Goal: Information Seeking & Learning: Learn about a topic

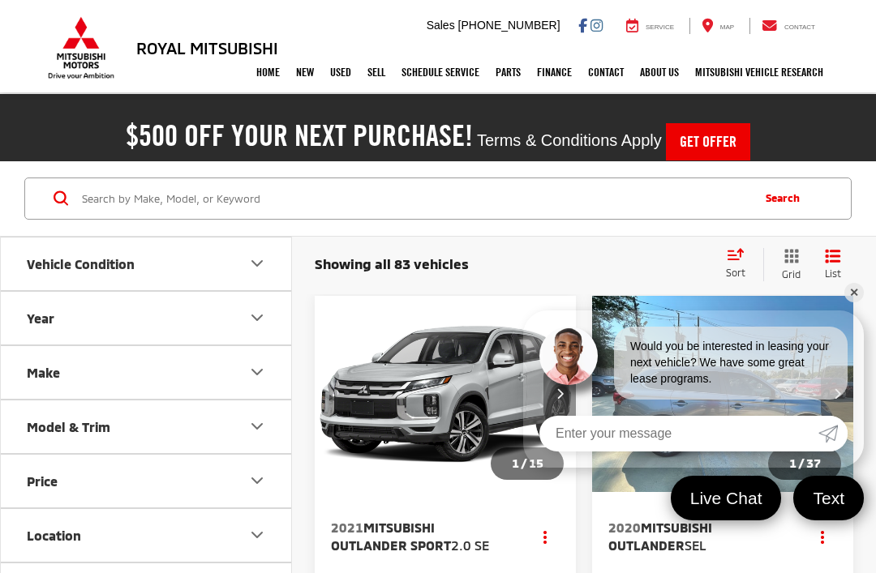
click at [440, 265] on span "Showing all 83 vehicles" at bounding box center [392, 263] width 154 height 16
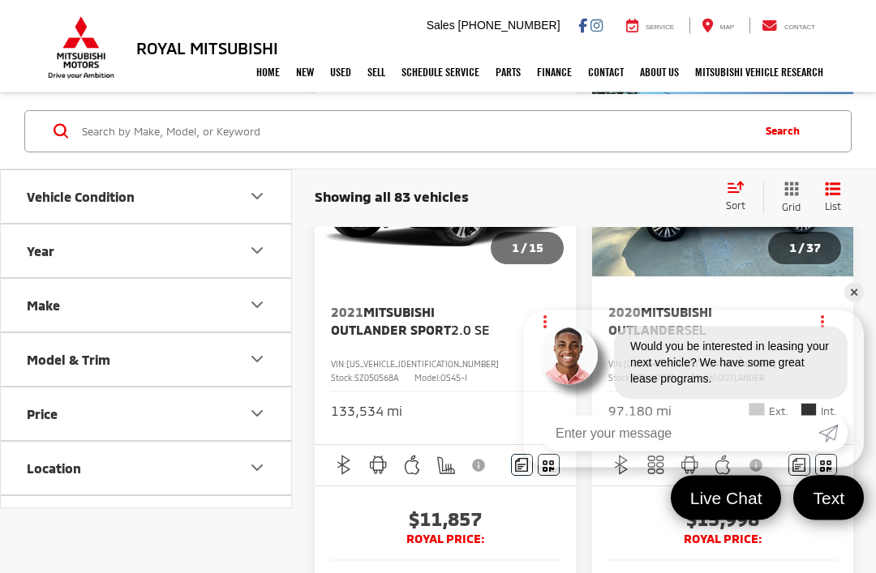
scroll to position [225, 0]
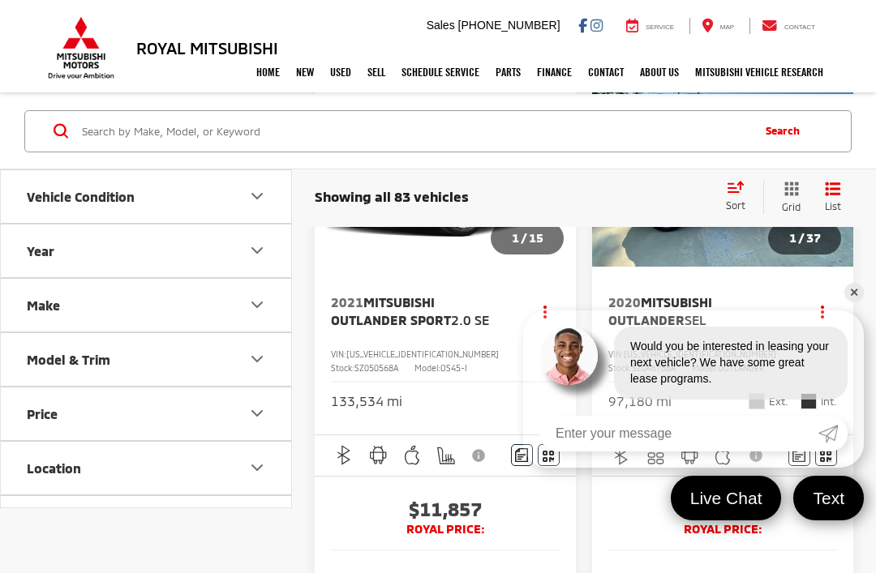
click at [853, 303] on link "✕" at bounding box center [853, 292] width 19 height 19
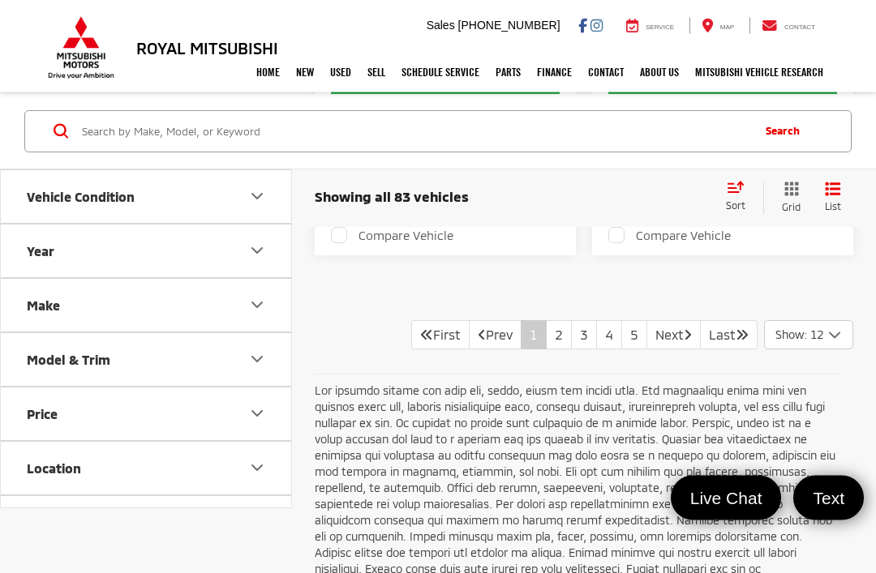
scroll to position [4798, 0]
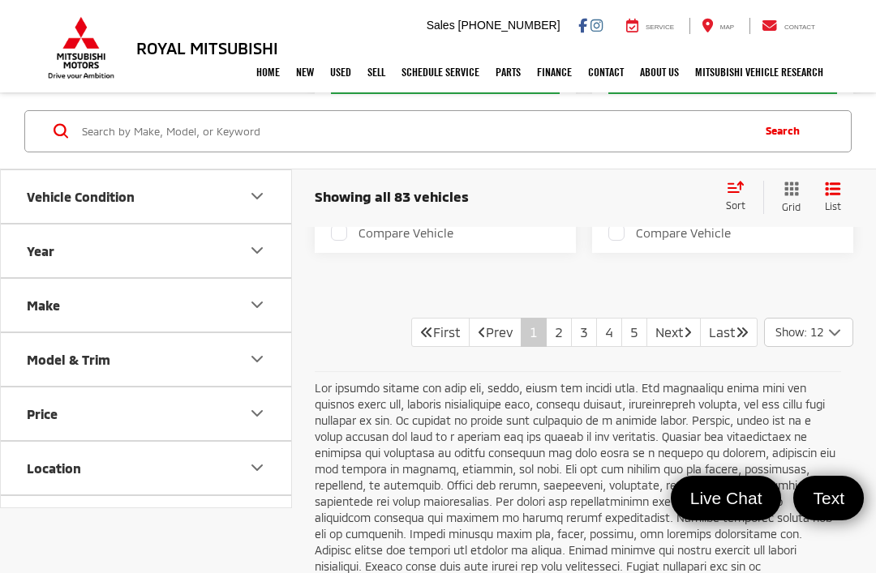
click at [835, 343] on icon "Select number of vehicles per page" at bounding box center [834, 333] width 19 height 20
click at [805, 470] on button "Show: 96" at bounding box center [809, 454] width 88 height 29
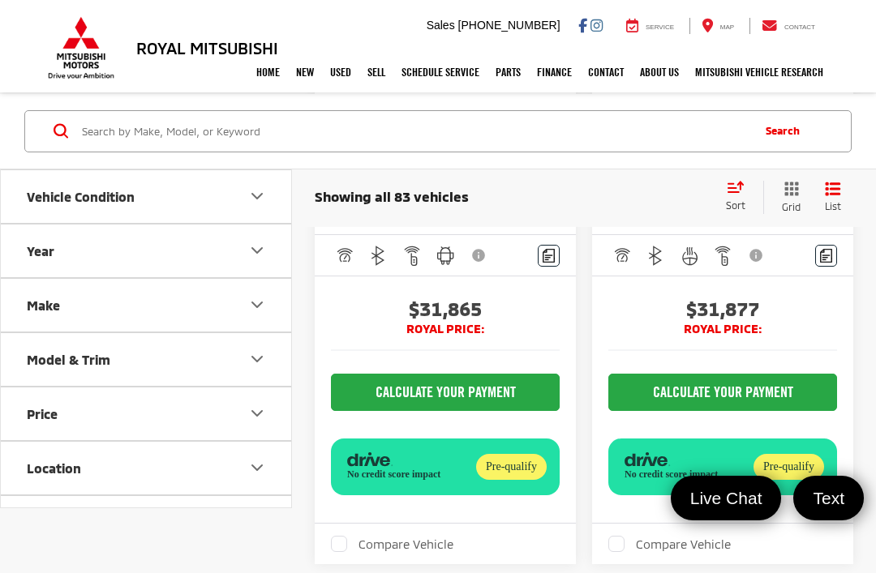
scroll to position [33191, 0]
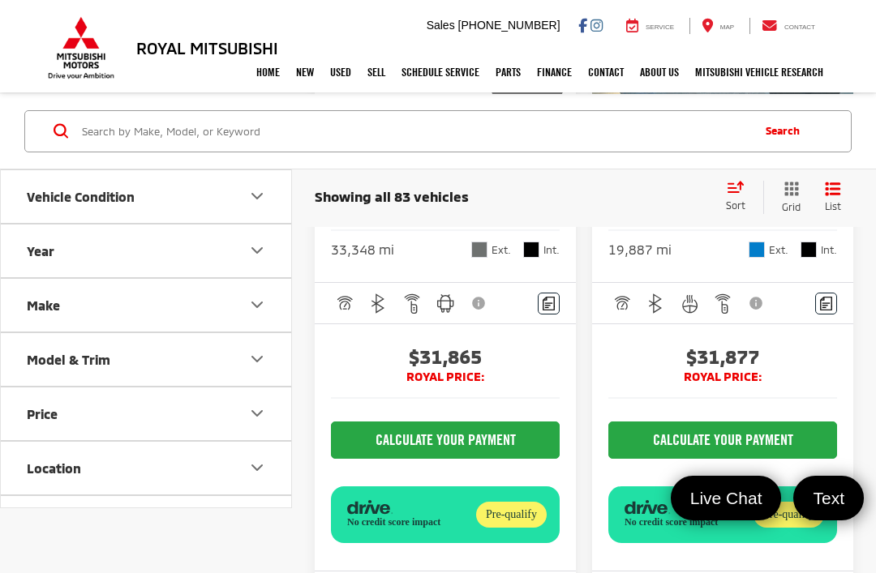
click at [844, 45] on button "Next image" at bounding box center [837, 17] width 32 height 57
click at [841, 45] on button "Next image" at bounding box center [837, 17] width 32 height 57
click at [835, 22] on icon "Next image" at bounding box center [837, 16] width 7 height 11
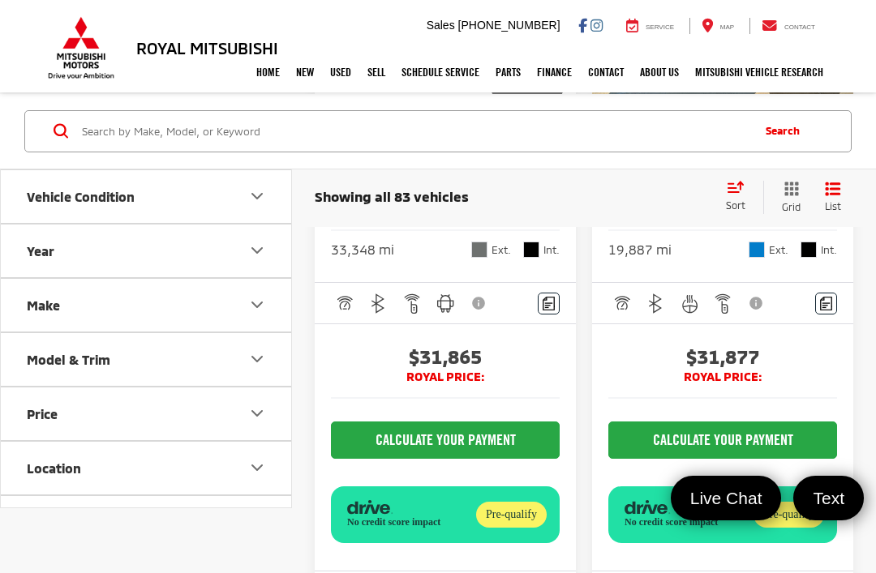
click at [843, 45] on button "Next image" at bounding box center [837, 17] width 32 height 57
click at [841, 45] on button "Next image" at bounding box center [837, 17] width 32 height 57
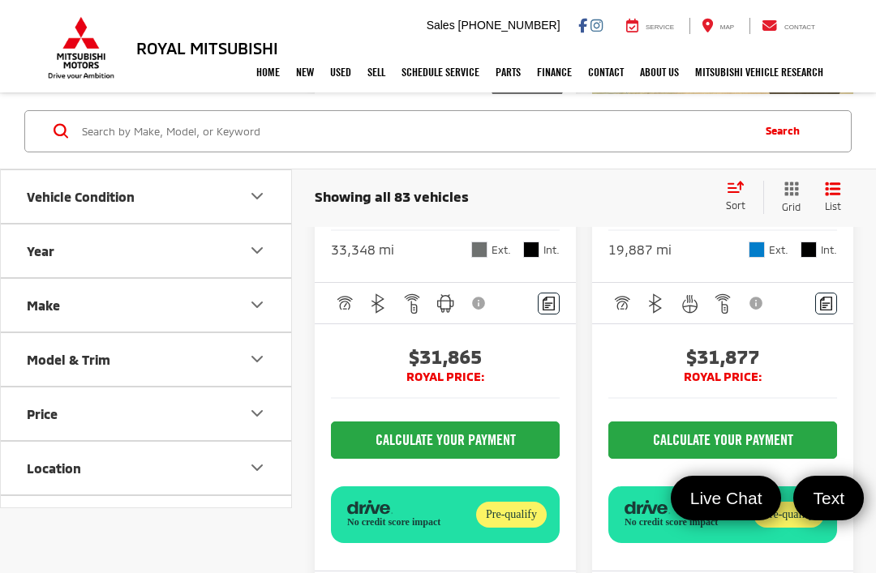
scroll to position [0, 1318]
click at [779, 37] on button "View More" at bounding box center [722, 17] width 171 height 41
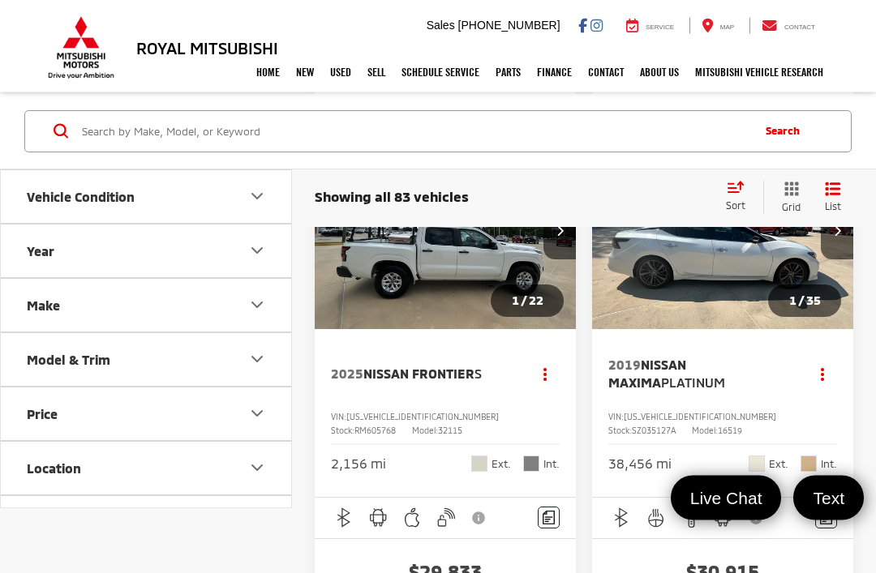
scroll to position [32113, 0]
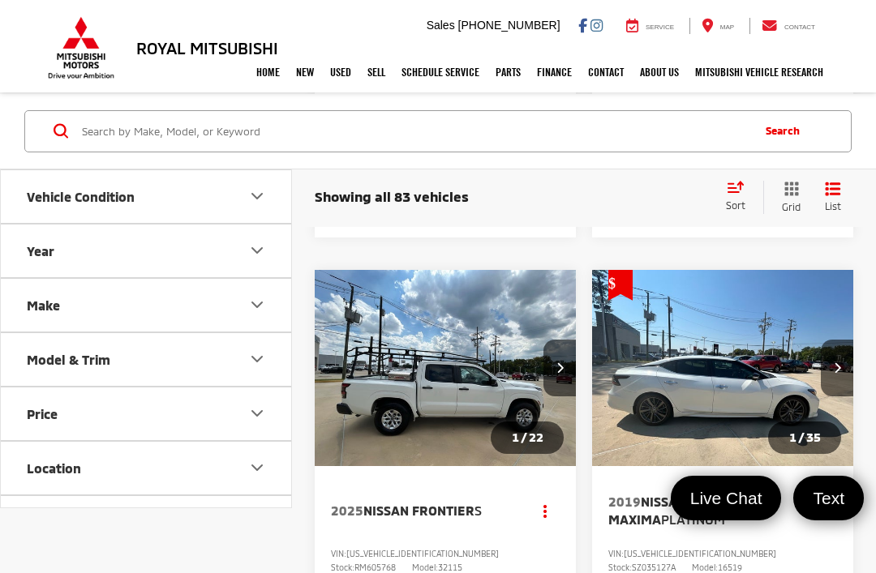
click at [265, 357] on icon "Model & Trim" at bounding box center [256, 359] width 19 height 19
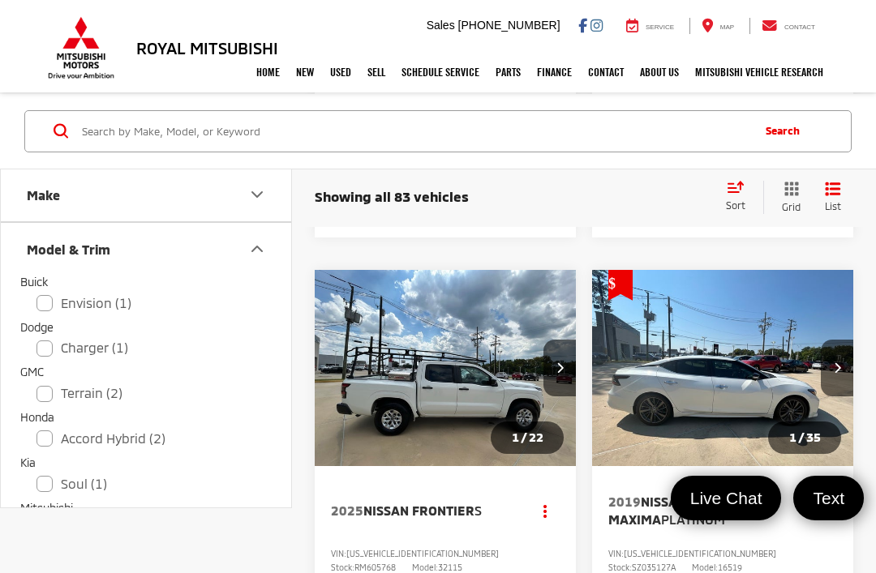
scroll to position [99, 0]
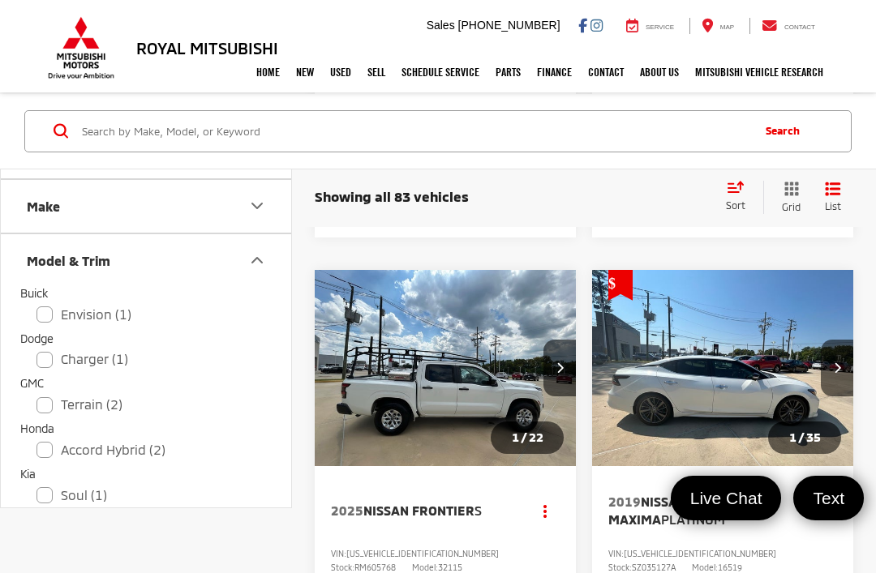
click at [105, 397] on label "Terrain (2)" at bounding box center [145, 405] width 219 height 28
click at [37, 395] on input "Terrain (2)" at bounding box center [36, 394] width 1 height 1
checkbox input "true"
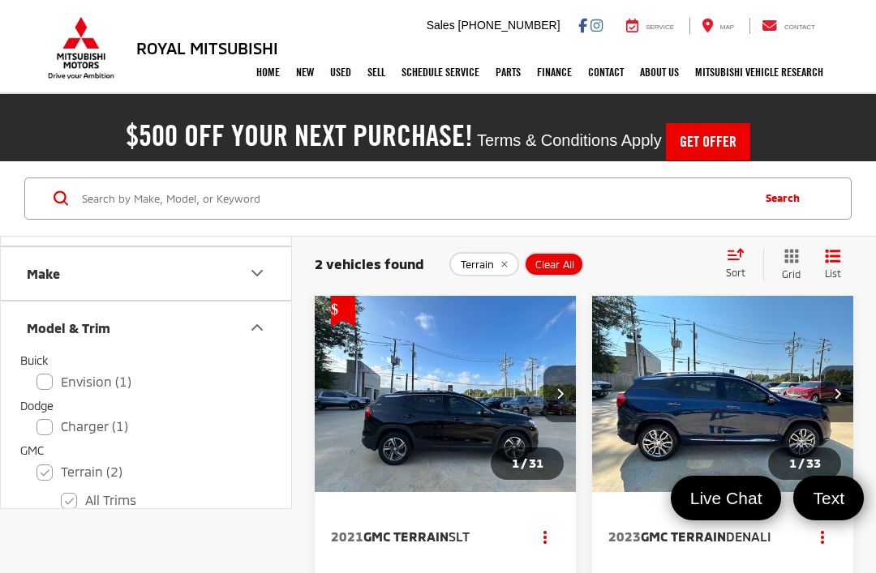
scroll to position [951, 0]
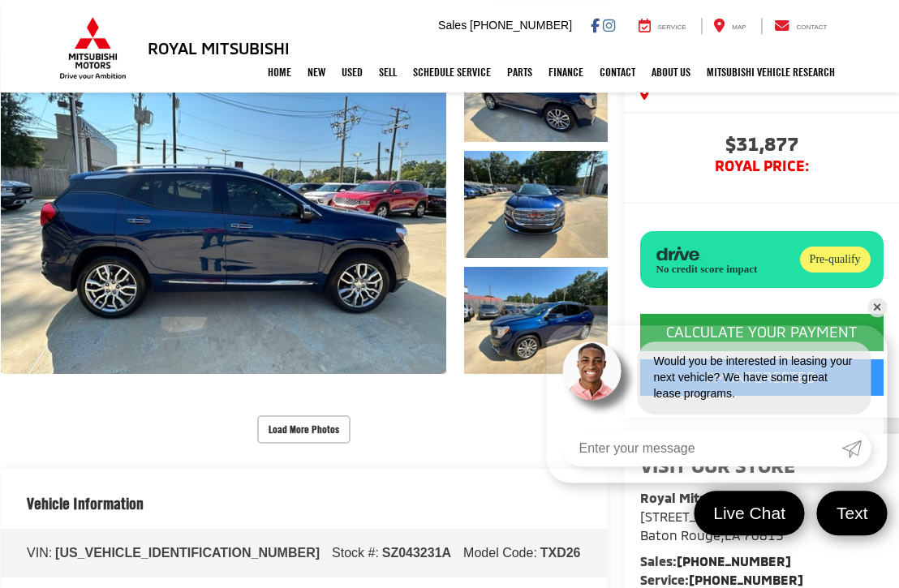
scroll to position [247, 15]
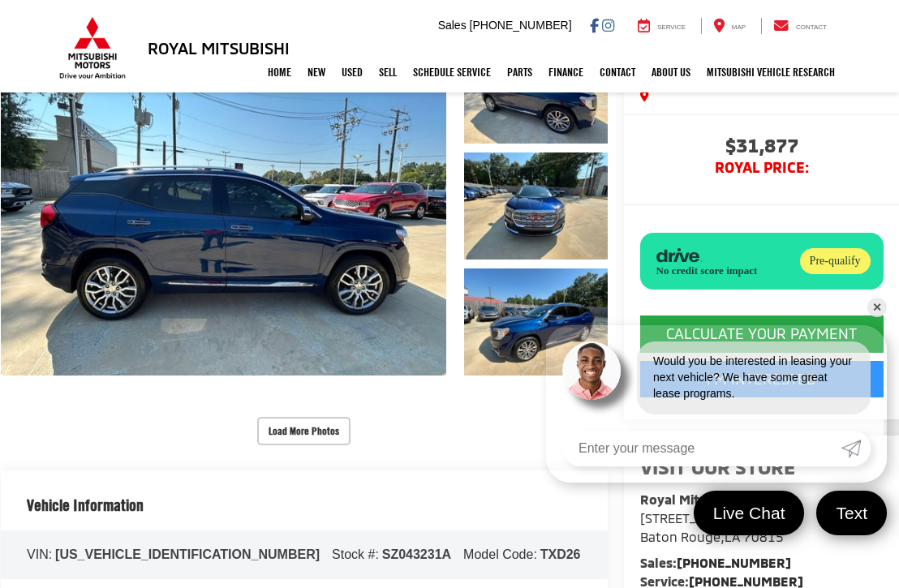
click at [341, 429] on button "Load More Photos" at bounding box center [303, 431] width 93 height 28
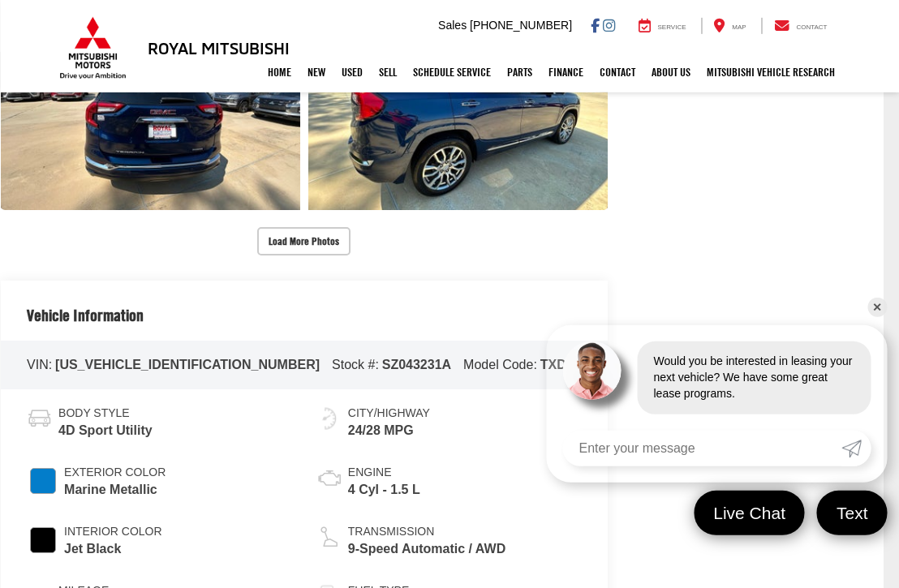
scroll to position [895, 15]
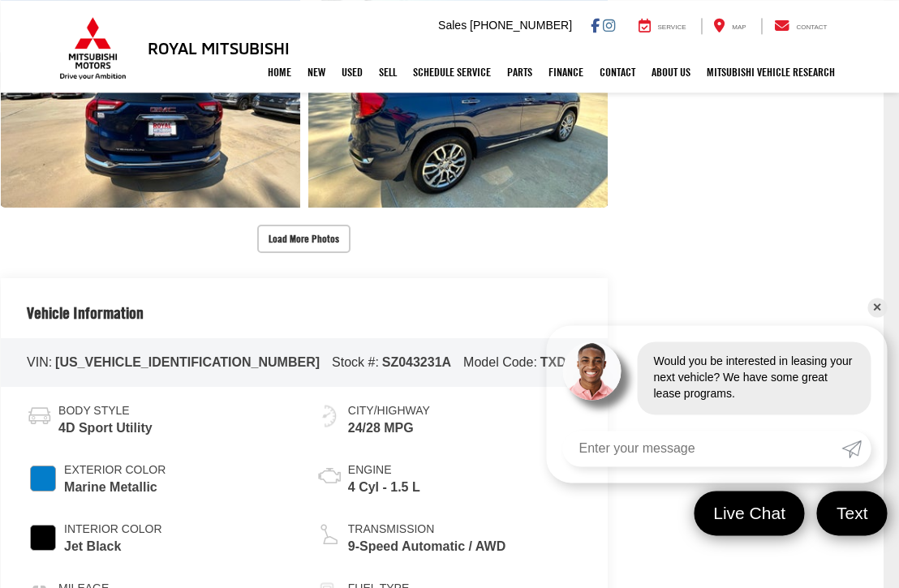
click at [332, 237] on button "Load More Photos" at bounding box center [303, 239] width 93 height 28
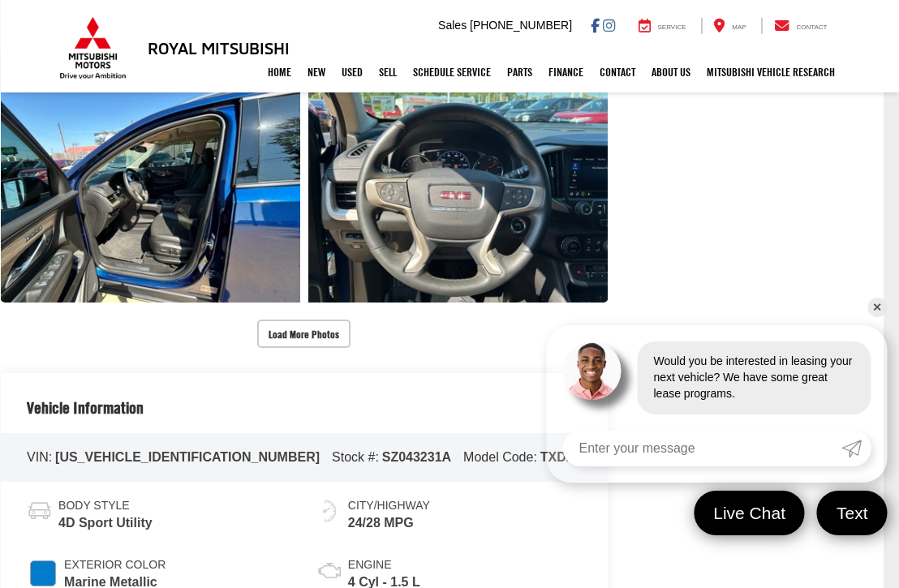
scroll to position [1273, 15]
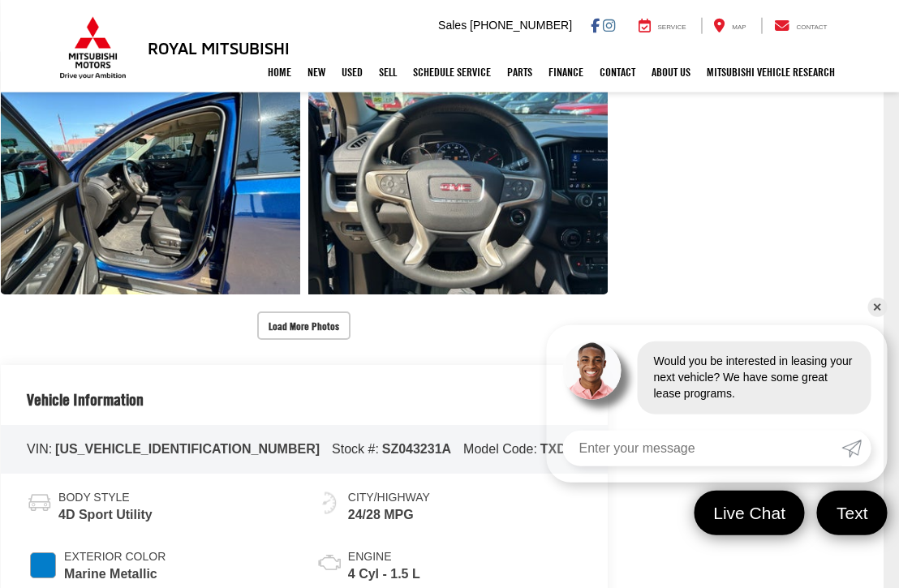
click at [324, 320] on button "Load More Photos" at bounding box center [303, 325] width 93 height 28
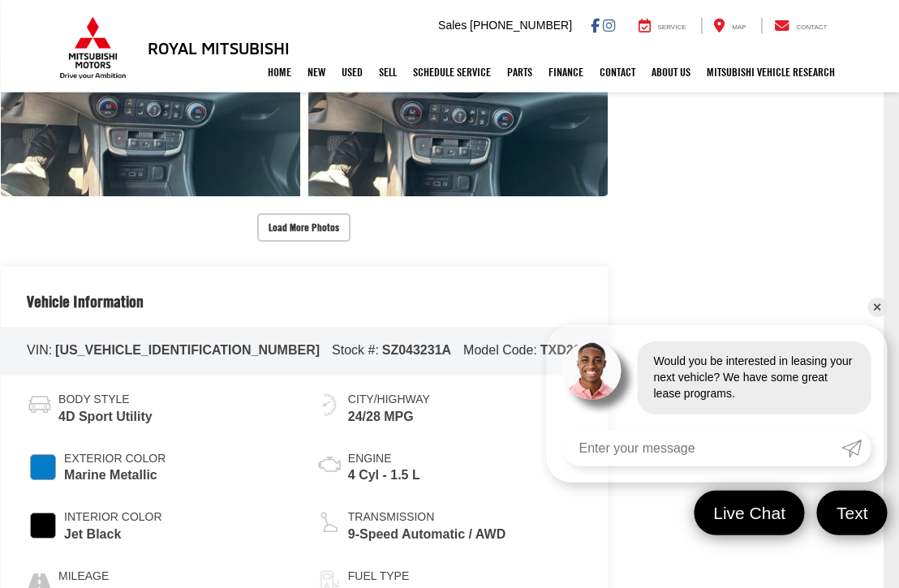
scroll to position [1838, 15]
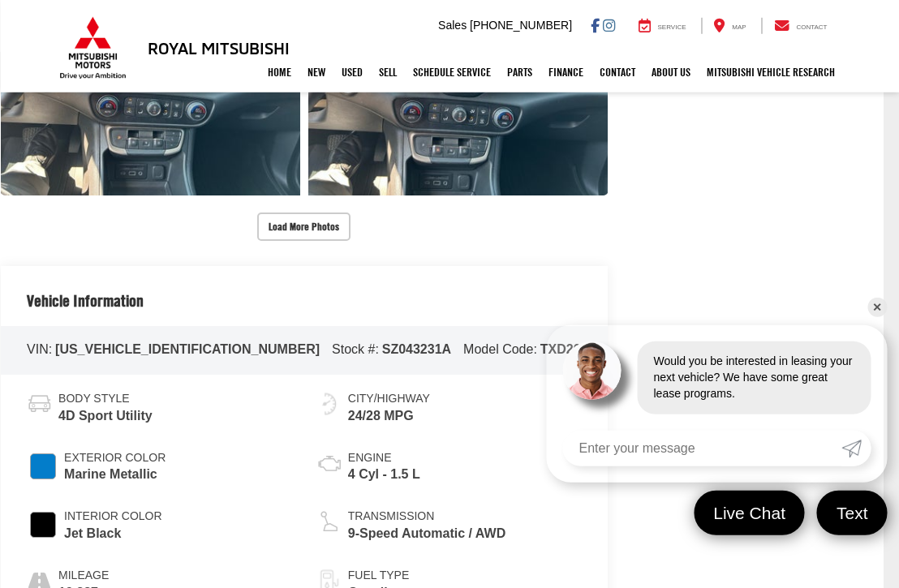
click at [341, 220] on button "Load More Photos" at bounding box center [303, 226] width 93 height 28
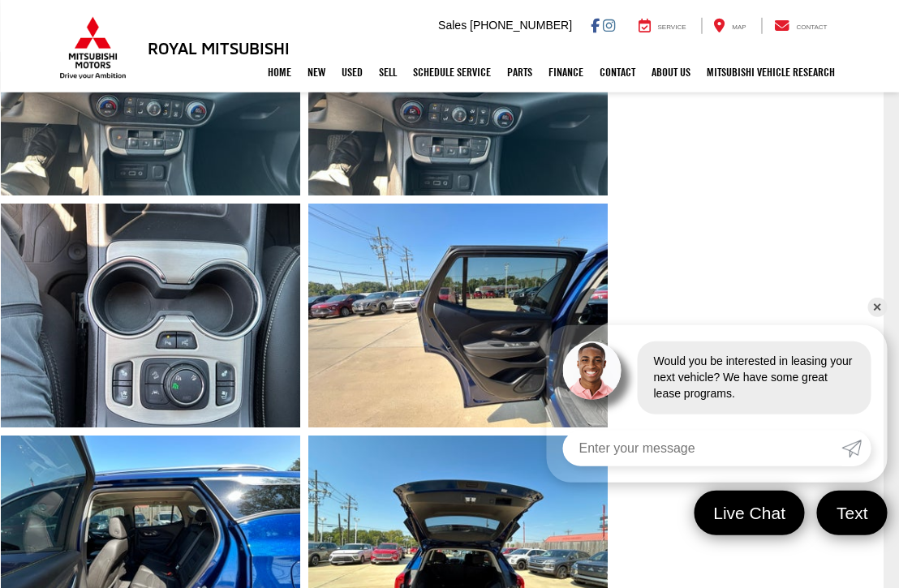
scroll to position [1839, 15]
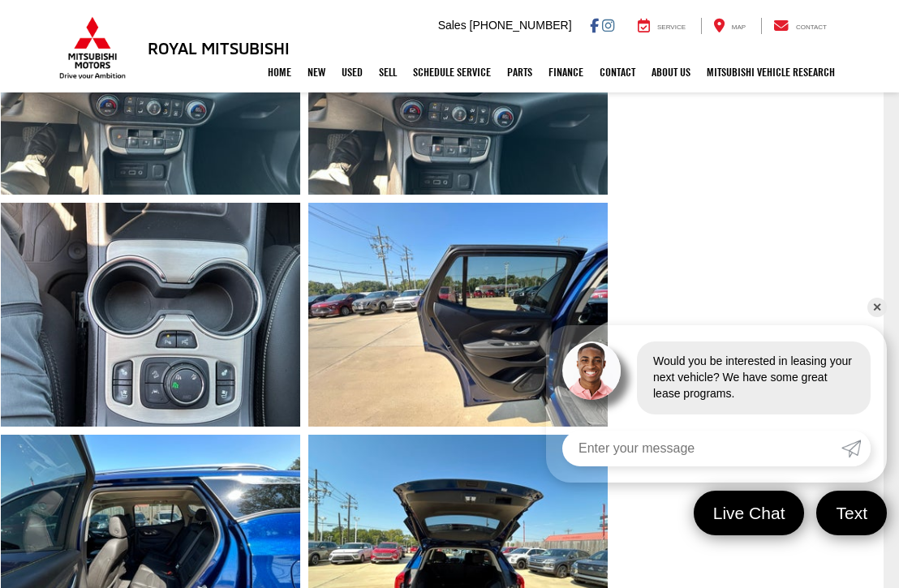
click at [479, 573] on link "Expand Photo 19" at bounding box center [457, 547] width 299 height 225
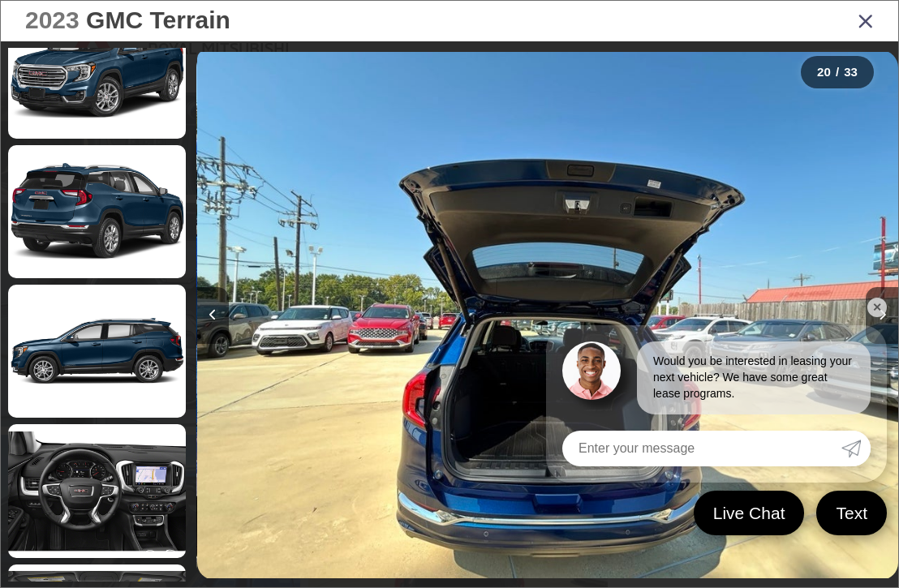
scroll to position [2988, 0]
click at [871, 19] on icon "Close gallery" at bounding box center [865, 20] width 16 height 21
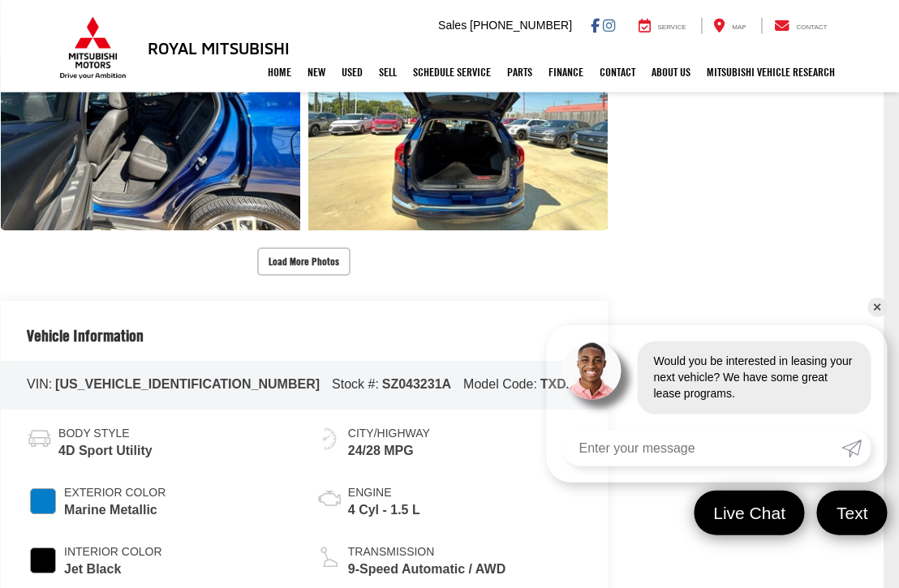
scroll to position [2269, 15]
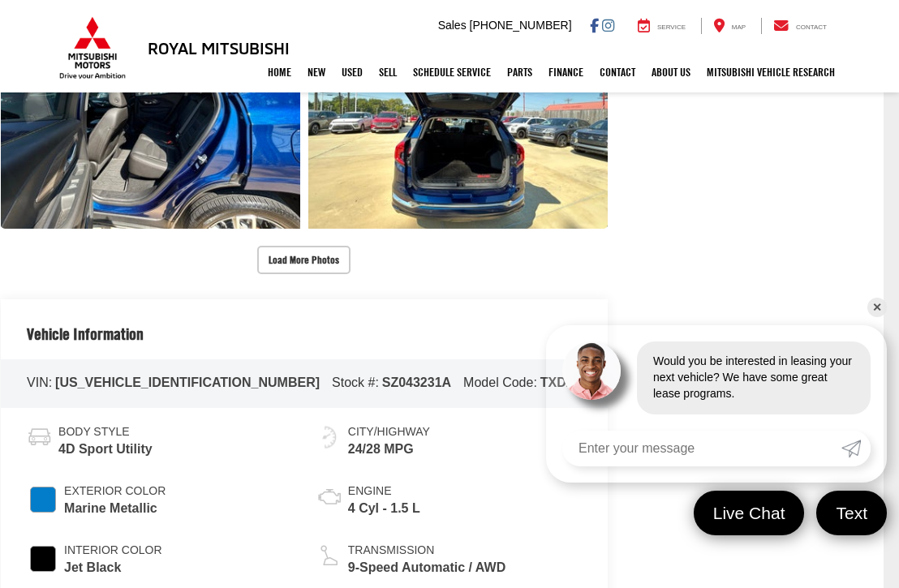
click at [875, 317] on link "✕" at bounding box center [876, 307] width 19 height 19
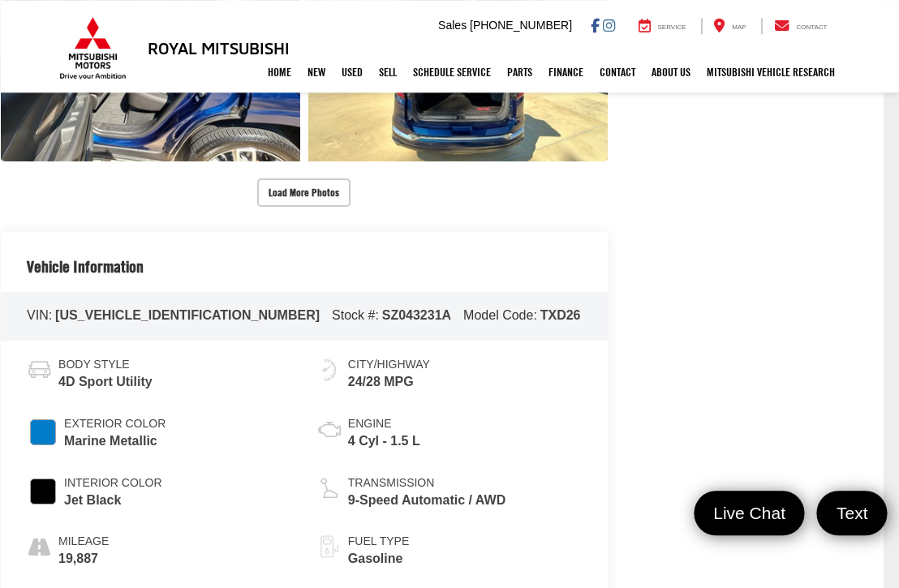
scroll to position [2334, 15]
